Goal: Navigation & Orientation: Find specific page/section

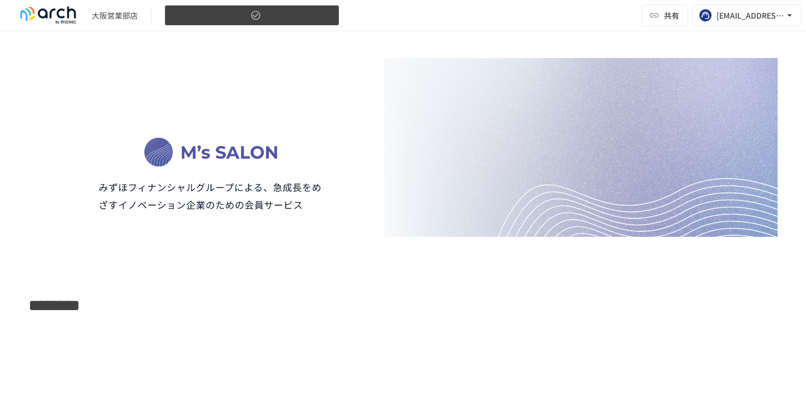
click at [328, 17] on icon "button" at bounding box center [326, 15] width 11 height 11
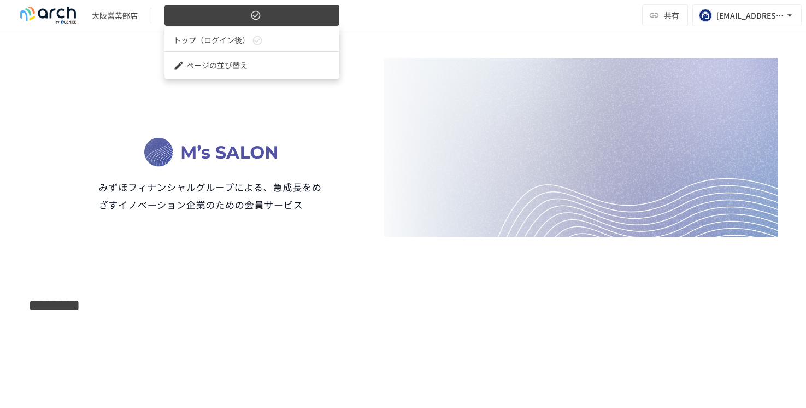
click at [328, 17] on div at bounding box center [403, 204] width 806 height 408
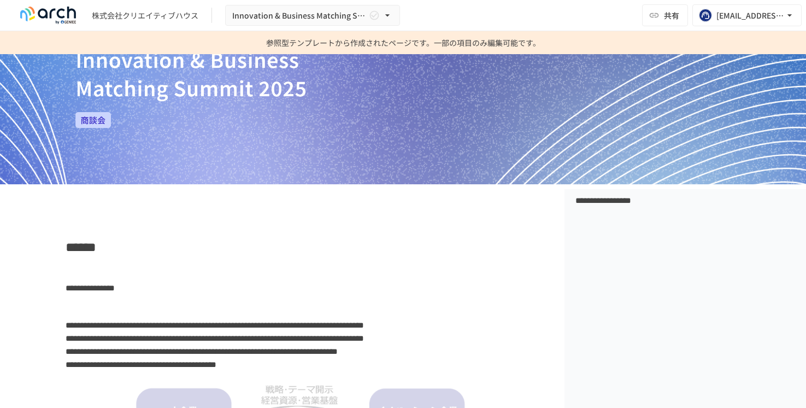
scroll to position [164, 0]
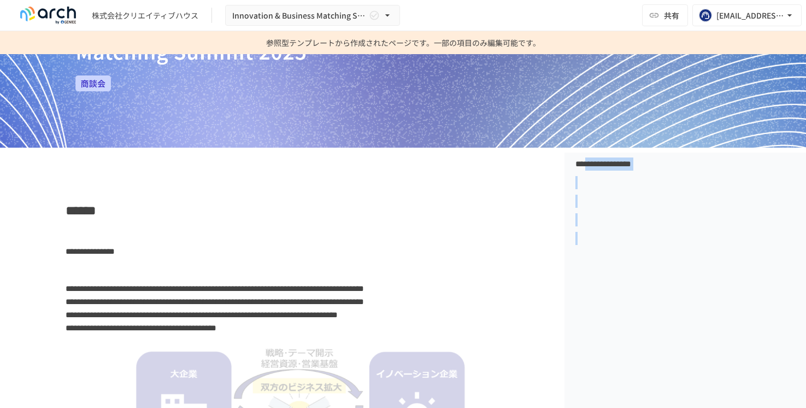
drag, startPoint x: 605, startPoint y: 167, endPoint x: 666, endPoint y: 229, distance: 87.3
click at [669, 229] on div "**********" at bounding box center [685, 414] width 242 height 525
click at [416, 304] on p "**********" at bounding box center [304, 308] width 477 height 54
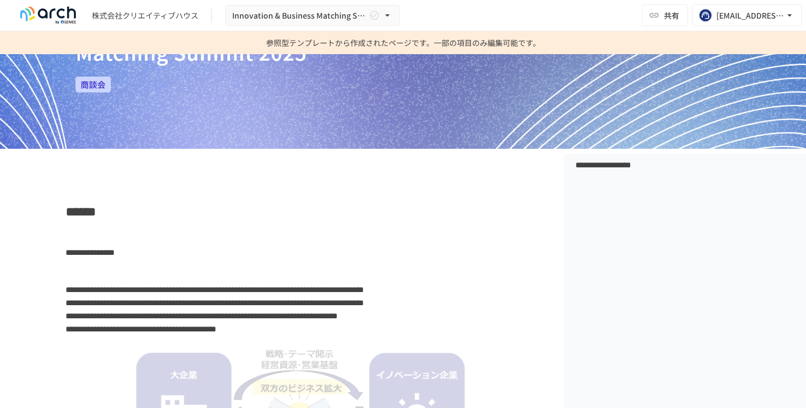
scroll to position [0, 0]
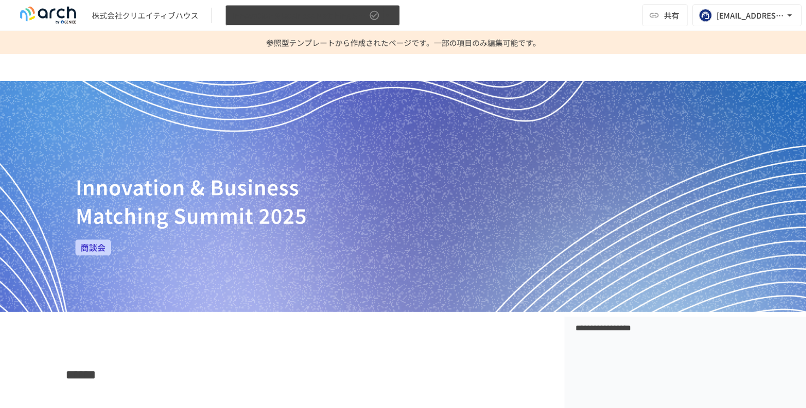
click at [387, 15] on icon "button" at bounding box center [387, 15] width 4 height 2
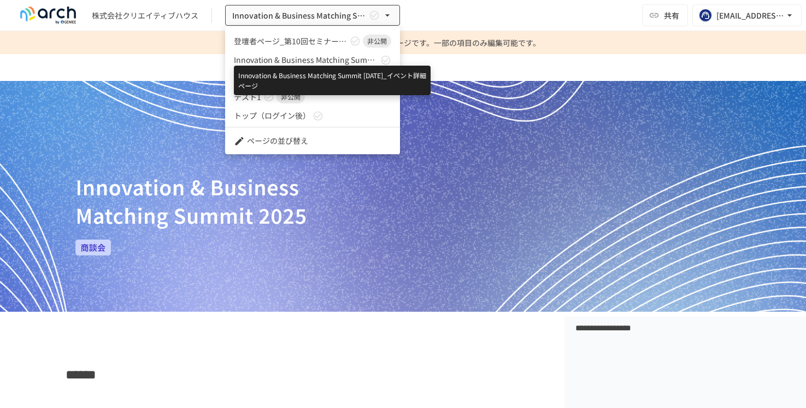
click at [310, 64] on span "Innovation & Business Matching Summit [DATE]_イベント詳細ページ" at bounding box center [306, 59] width 144 height 11
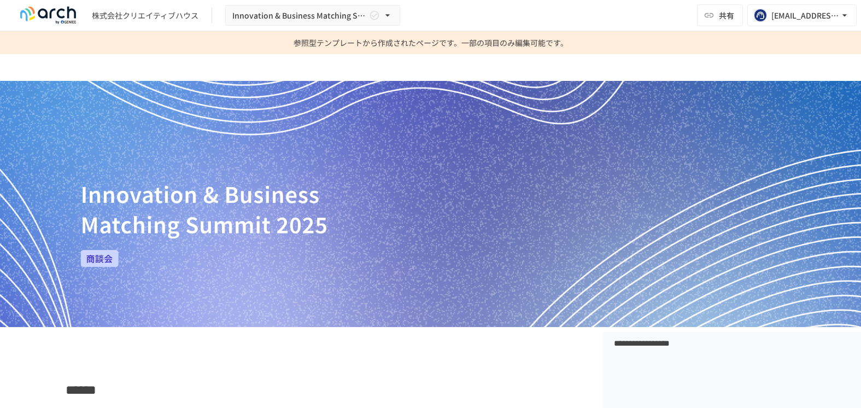
click at [495, 211] on img at bounding box center [430, 204] width 861 height 246
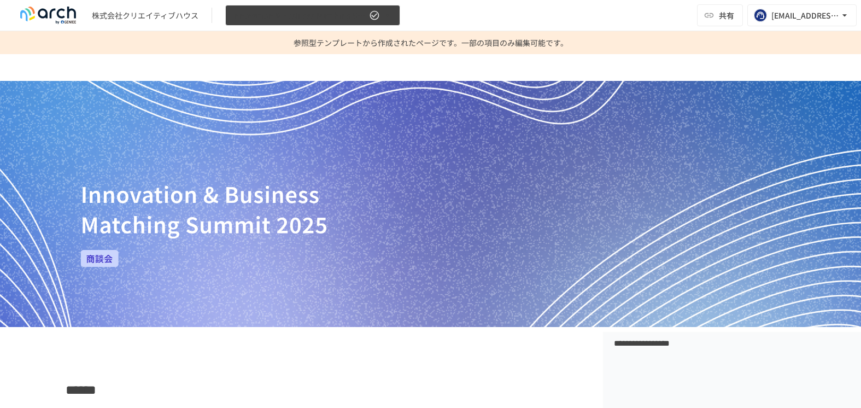
click at [388, 17] on icon "button" at bounding box center [387, 15] width 11 height 11
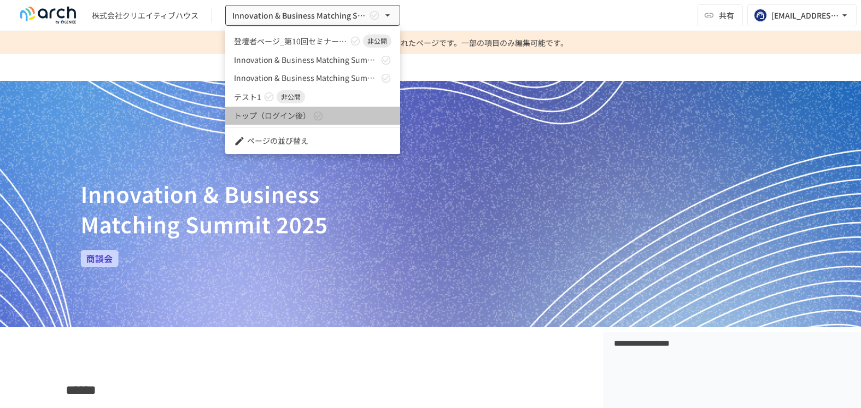
click at [250, 116] on span "トップ（ログイン後）" at bounding box center [272, 115] width 77 height 11
